Goal: Information Seeking & Learning: Learn about a topic

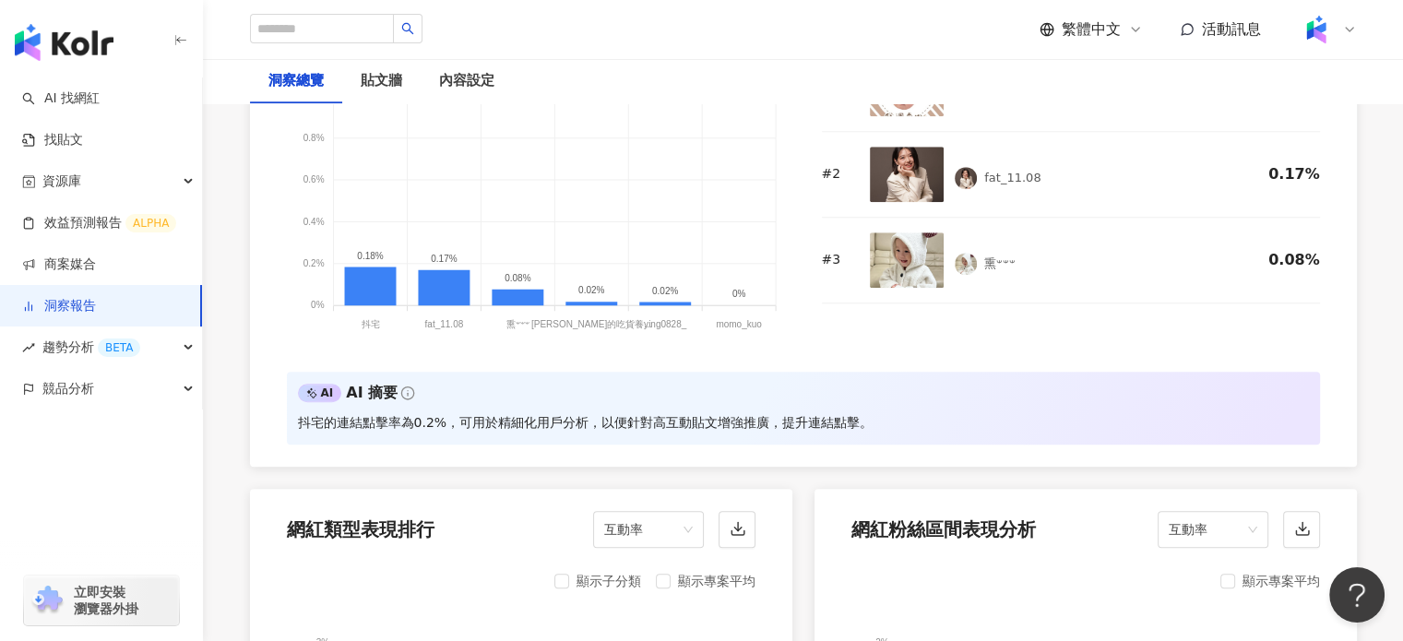
scroll to position [1291, 0]
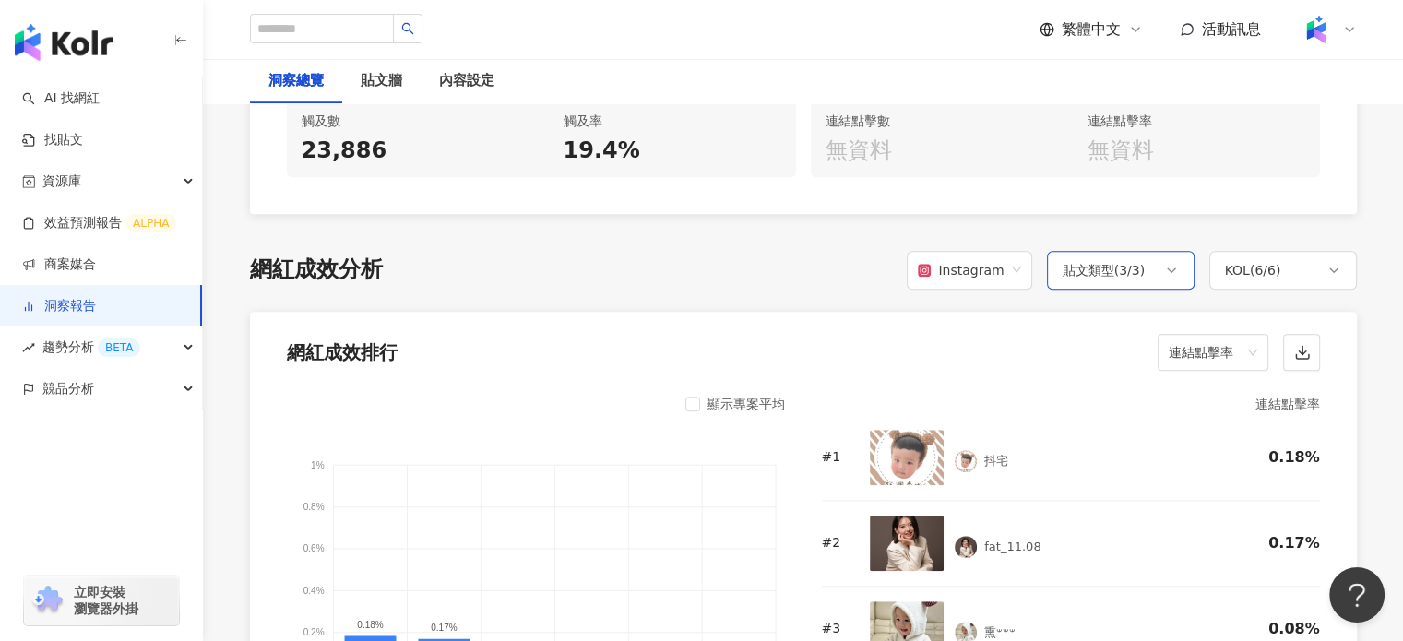
click at [1155, 267] on div "貼文類型 ( 3 / 3 )" at bounding box center [1121, 270] width 148 height 39
click at [974, 346] on div "網紅成效排行 連結點擊率" at bounding box center [803, 347] width 1107 height 70
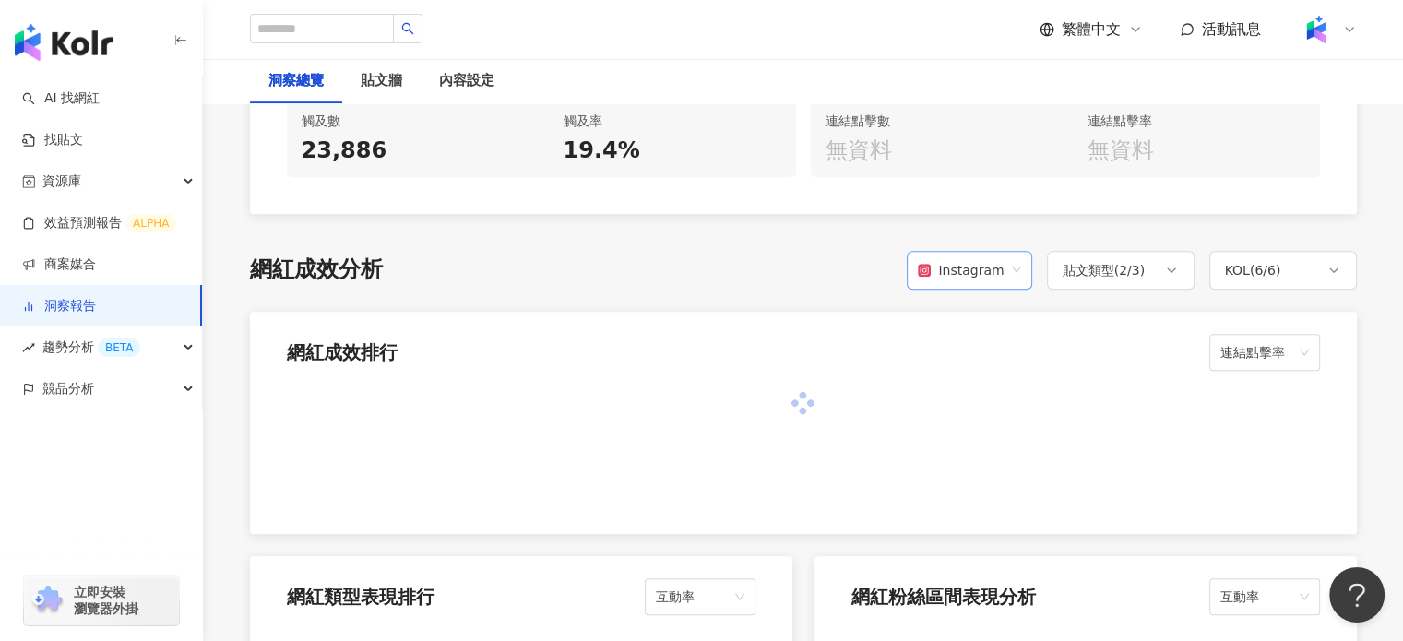
click at [1005, 279] on span "Instagram" at bounding box center [969, 270] width 102 height 35
click at [993, 350] on div "網紅成效排行 連結點擊率" at bounding box center [803, 347] width 1107 height 70
click at [1251, 346] on span "連結點擊率" at bounding box center [1264, 352] width 89 height 35
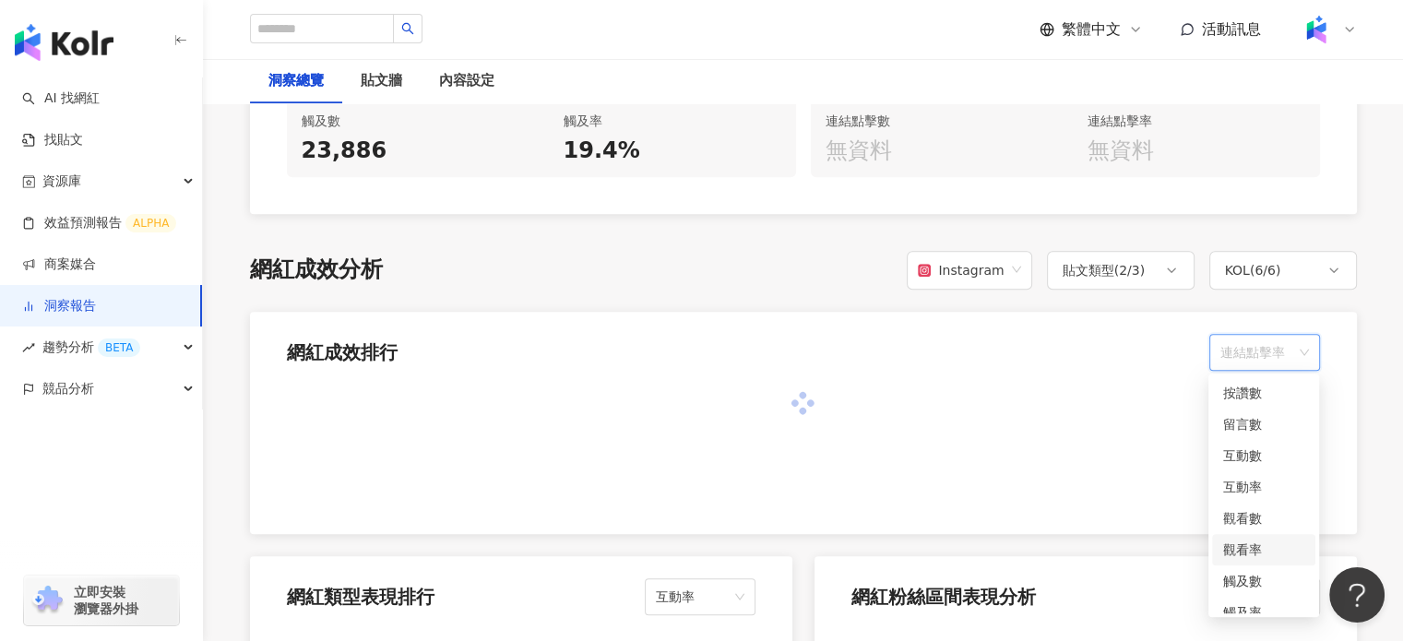
scroll to position [0, 0]
click at [1264, 486] on div "互動率" at bounding box center [1263, 487] width 81 height 20
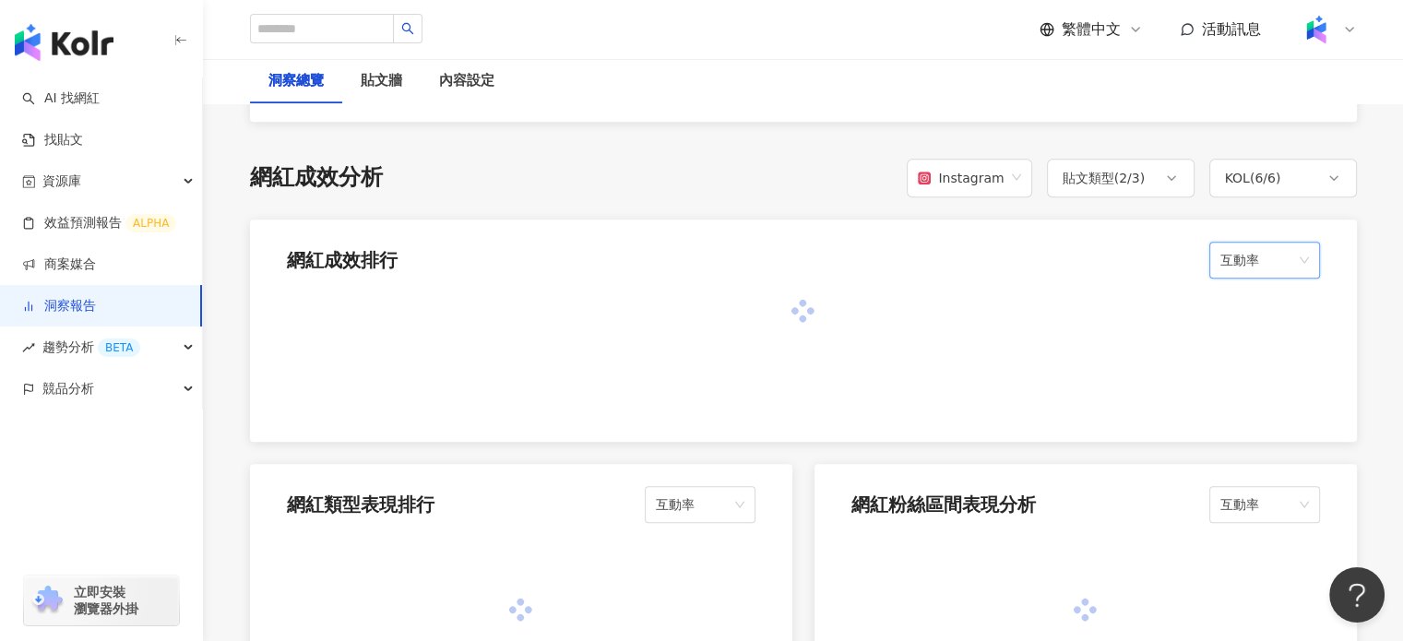
scroll to position [1384, 0]
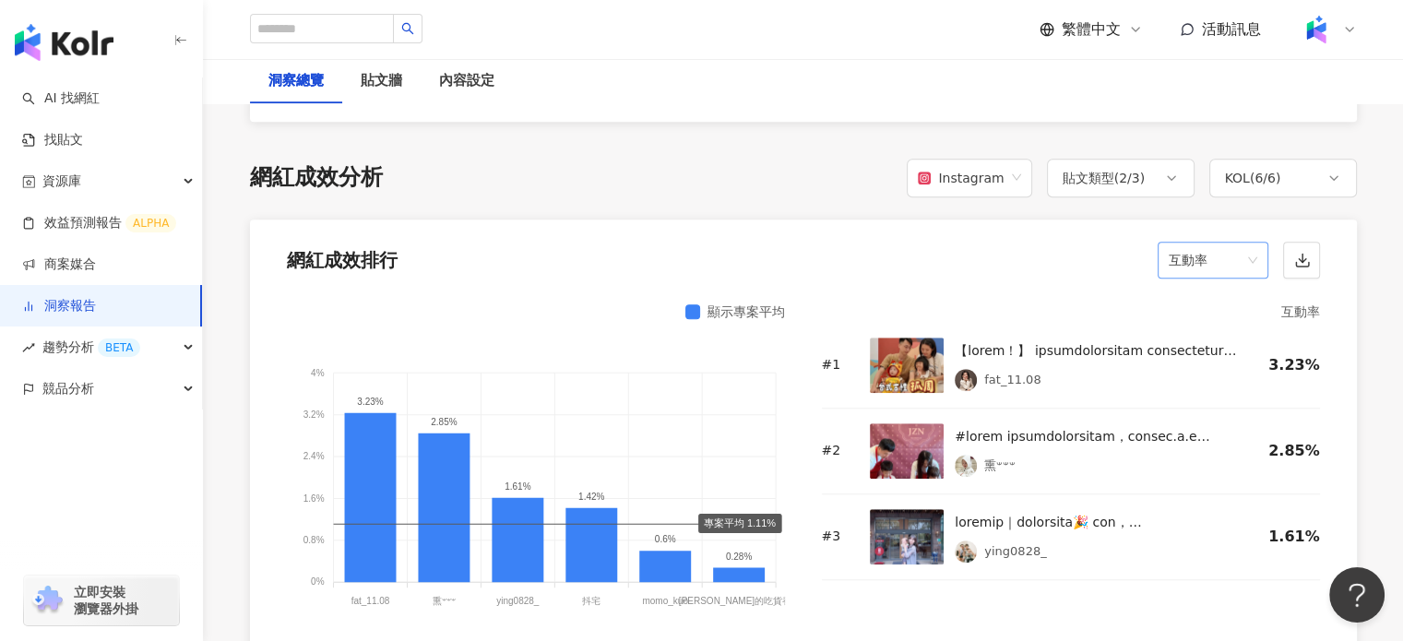
click at [1260, 248] on div "互動率" at bounding box center [1213, 260] width 111 height 37
click at [1185, 464] on div "觀看率" at bounding box center [1211, 457] width 81 height 20
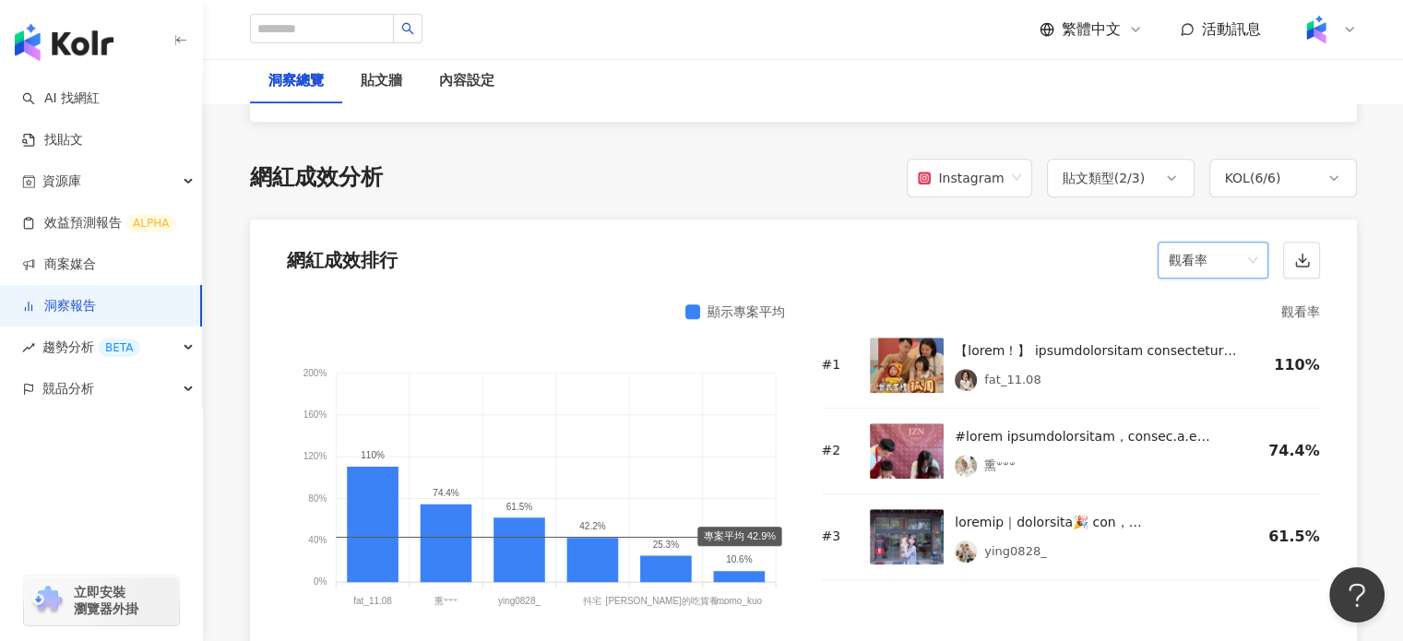
click at [1181, 254] on span "觀看率" at bounding box center [1213, 260] width 89 height 35
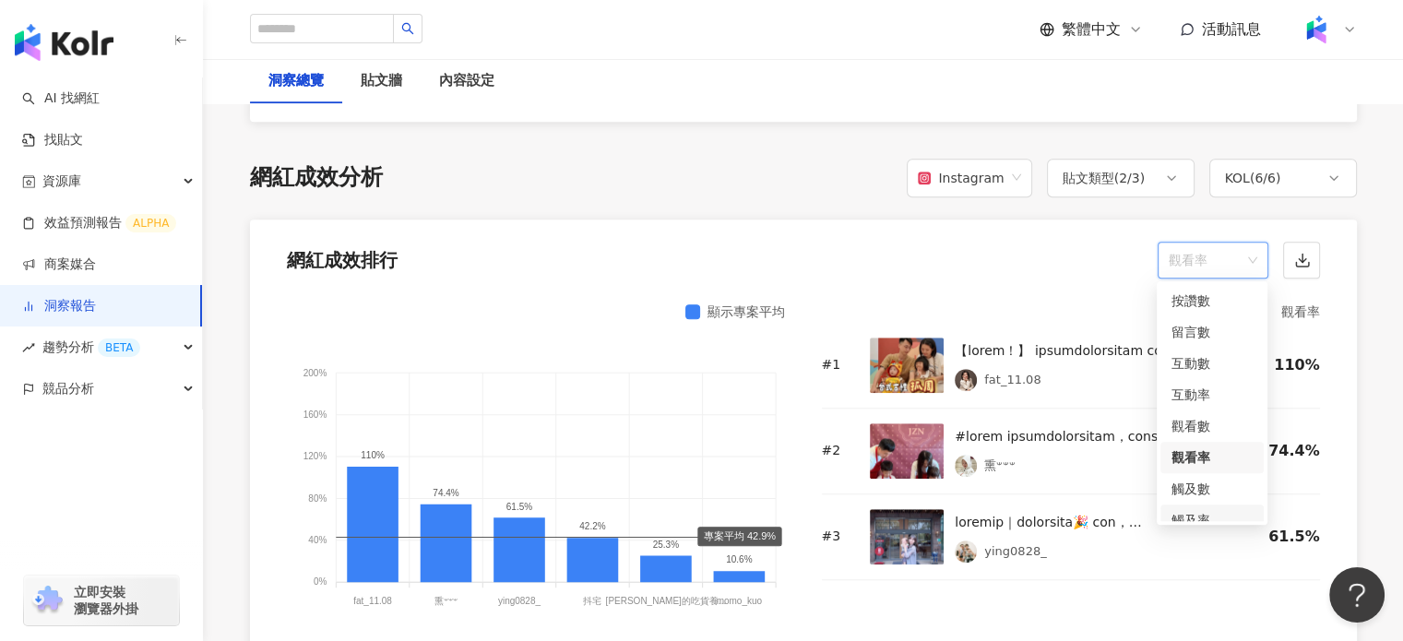
click at [1230, 507] on div "觸及率" at bounding box center [1211, 520] width 103 height 31
